Goal: Find specific page/section: Find specific page/section

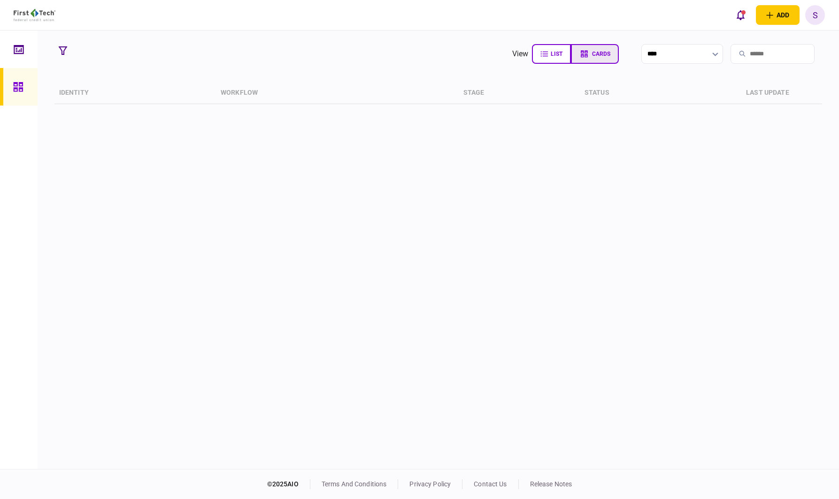
click at [592, 51] on span "cards" at bounding box center [601, 54] width 18 height 7
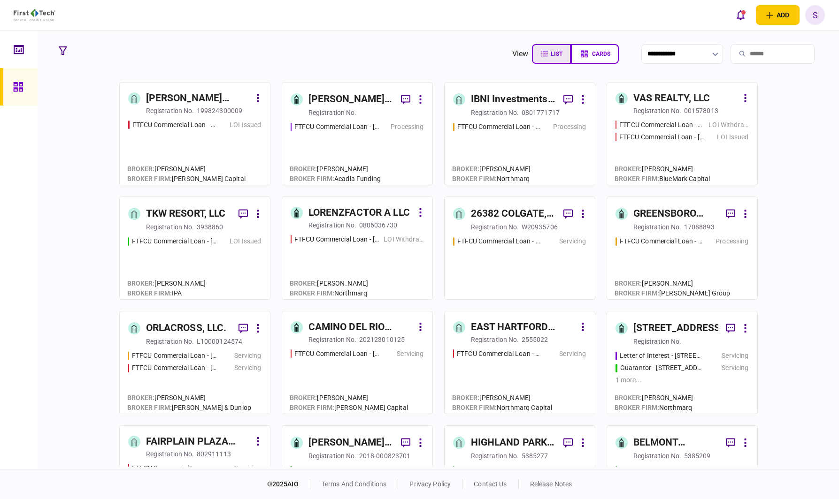
click at [532, 57] on button "list" at bounding box center [551, 54] width 39 height 20
type input "****"
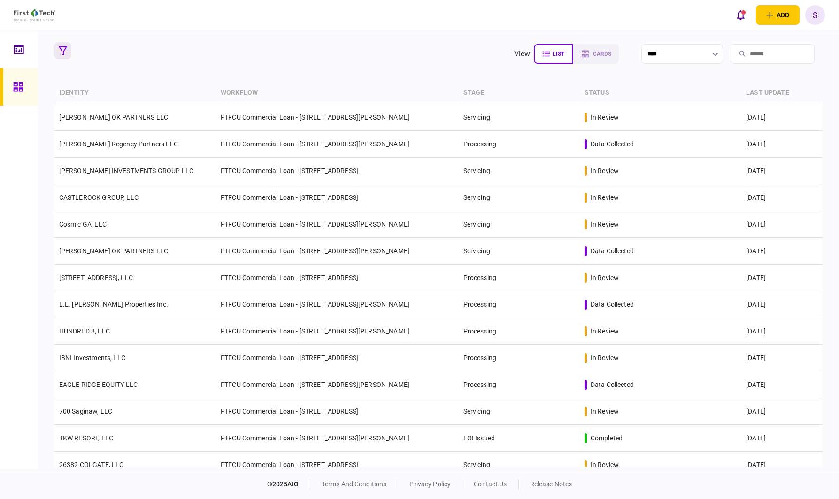
click at [64, 52] on icon "button" at bounding box center [63, 50] width 8 height 8
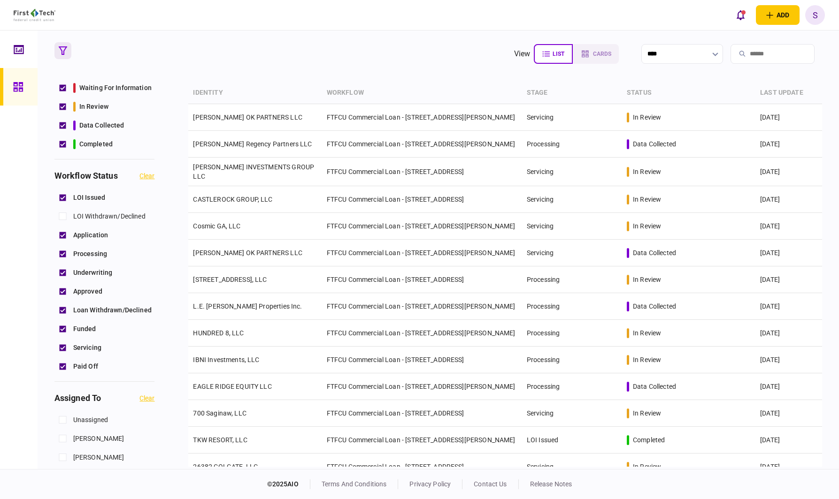
scroll to position [94, 0]
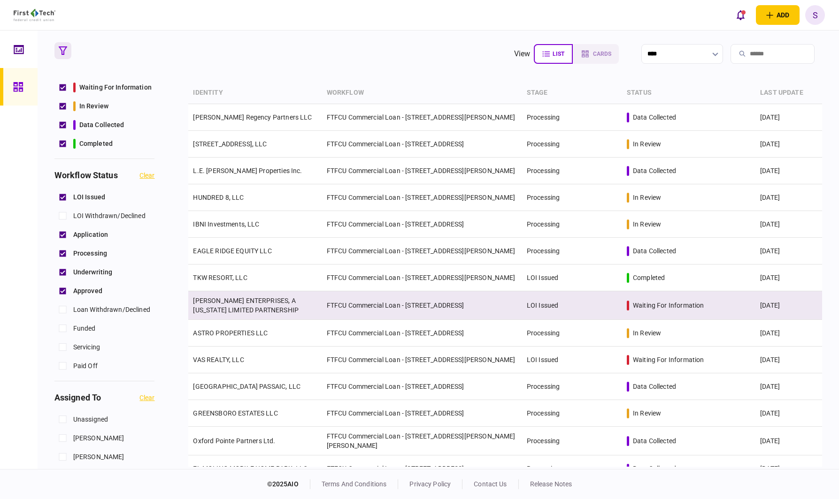
click at [328, 308] on td "FTFCU Commercial Loan - [STREET_ADDRESS]" at bounding box center [422, 305] width 200 height 29
